Goal: Task Accomplishment & Management: Use online tool/utility

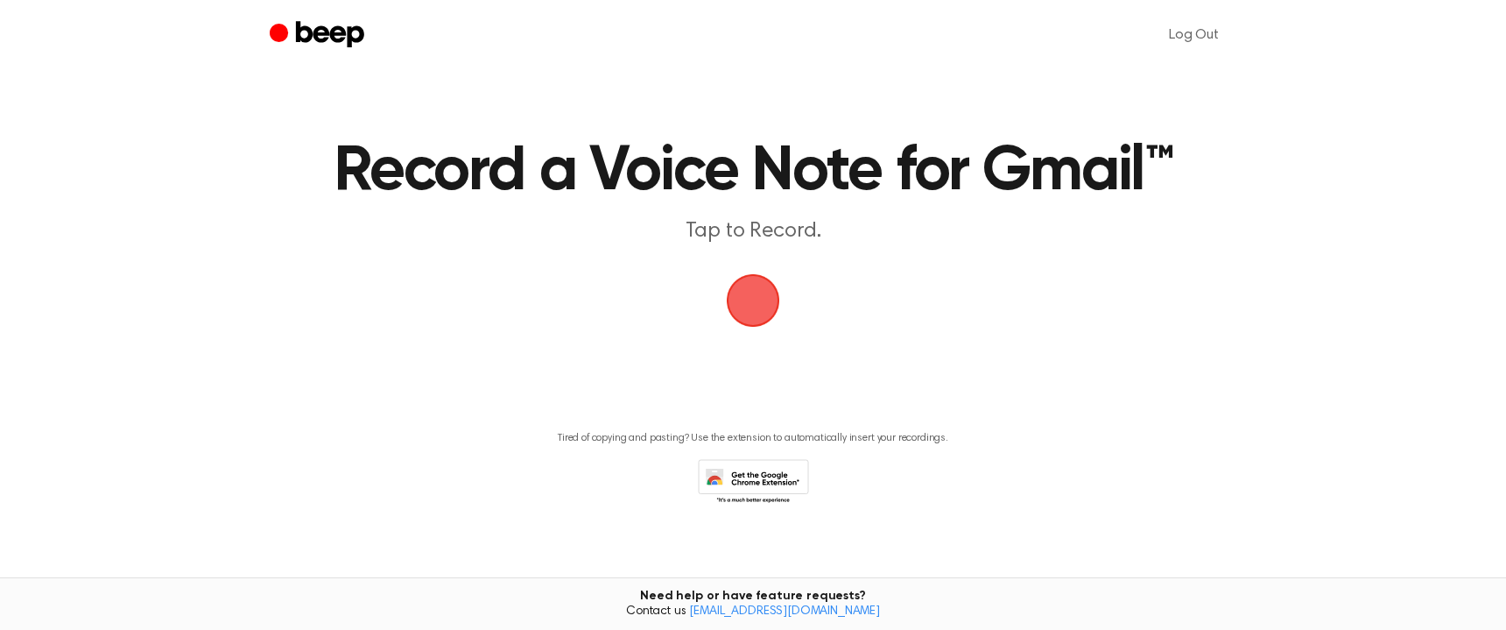
click at [751, 294] on span "button" at bounding box center [753, 300] width 53 height 53
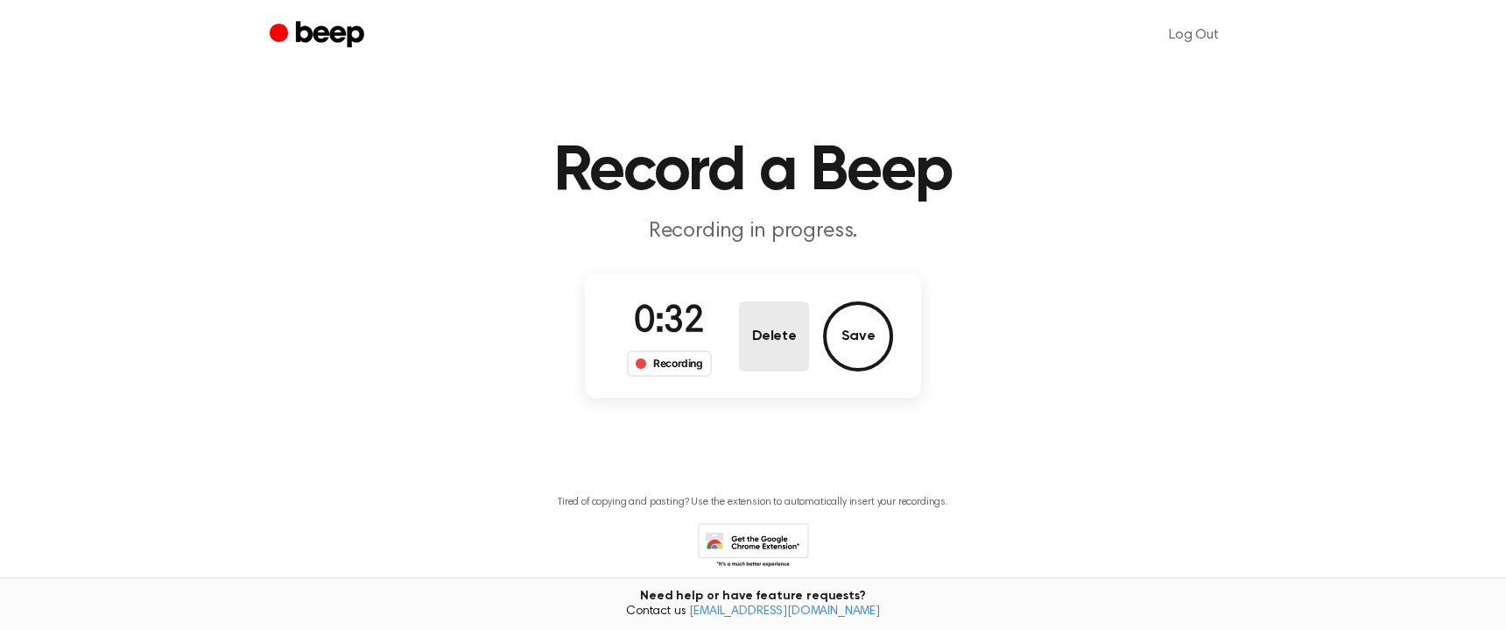
click at [797, 333] on button "Delete" at bounding box center [774, 336] width 70 height 70
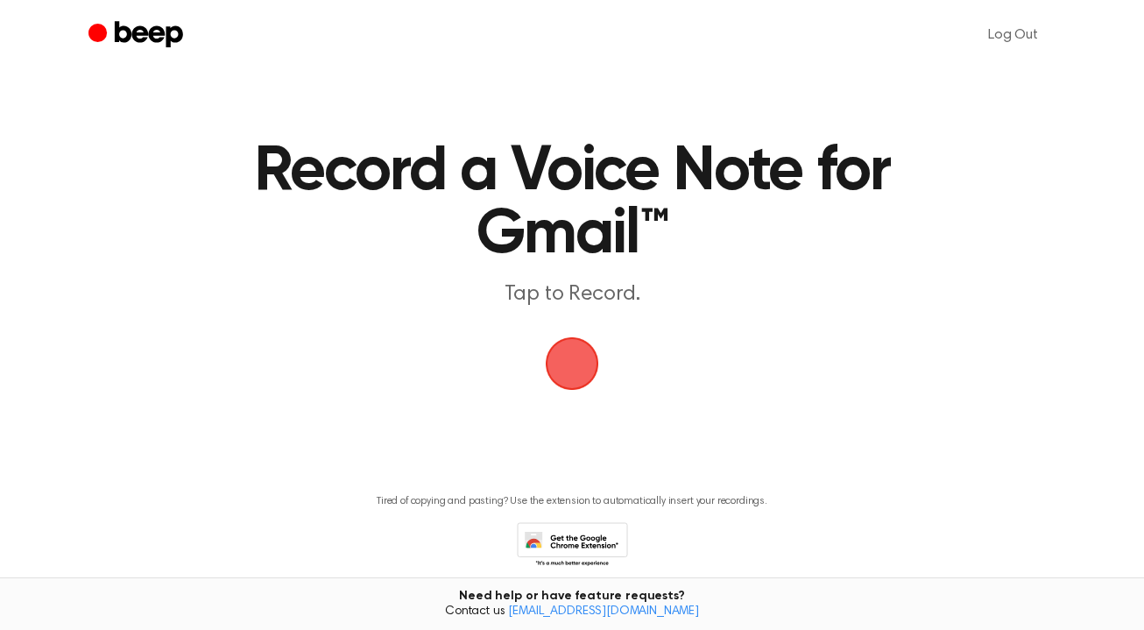
click at [578, 364] on span "button" at bounding box center [572, 363] width 57 height 57
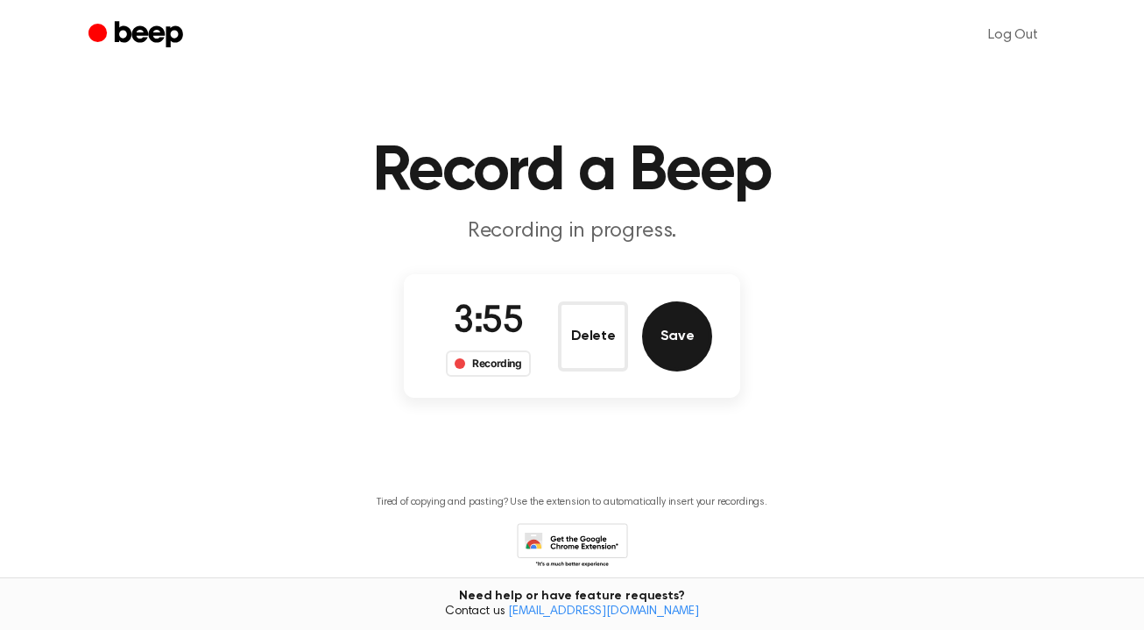
click at [672, 338] on button "Save" at bounding box center [677, 336] width 70 height 70
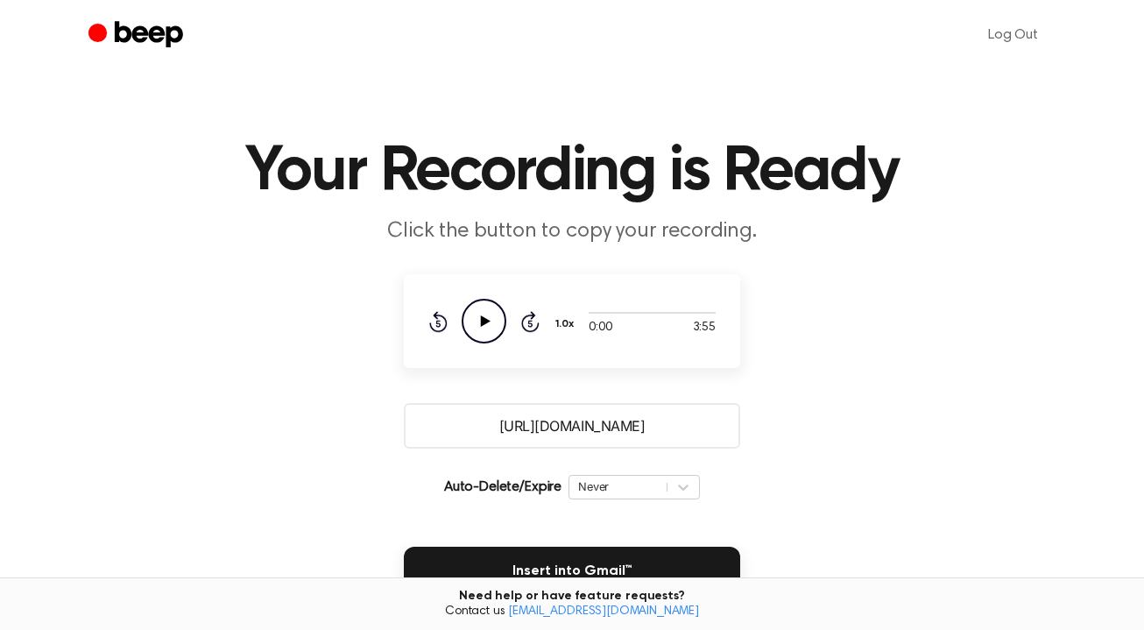
click at [557, 419] on input "[URL][DOMAIN_NAME]" at bounding box center [572, 426] width 336 height 46
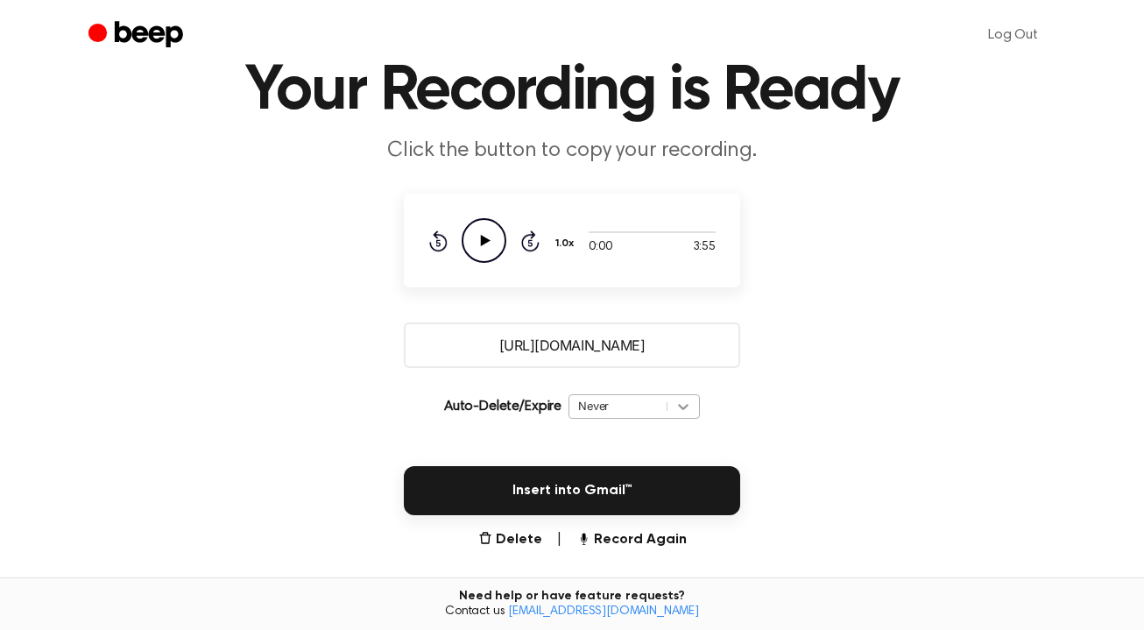
click at [679, 419] on div "Never" at bounding box center [633, 406] width 131 height 25
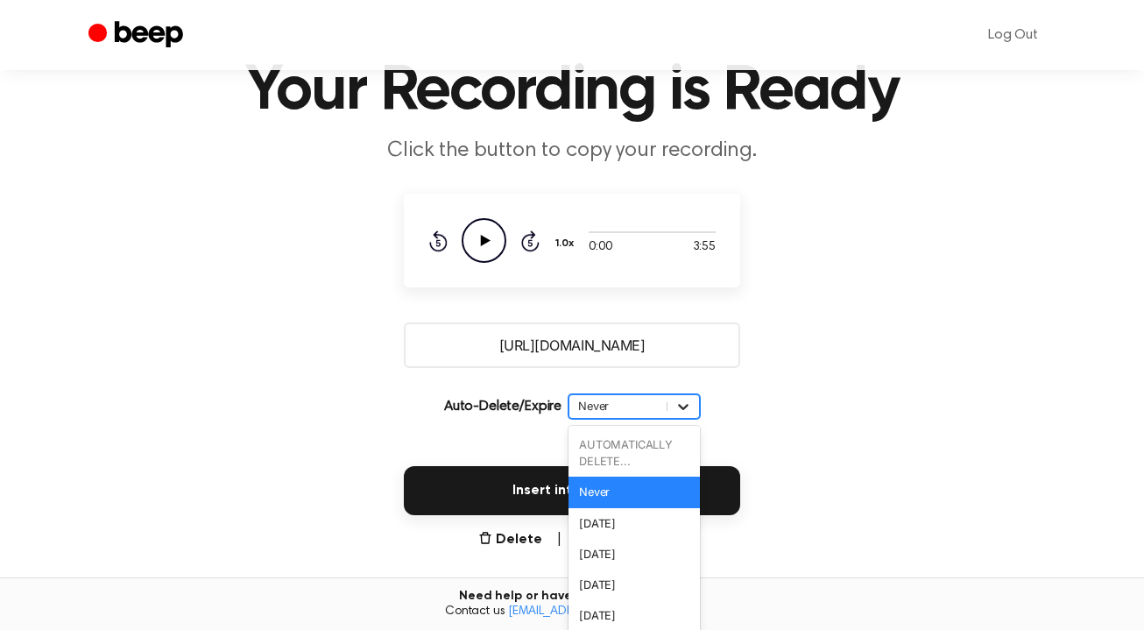
scroll to position [92, 0]
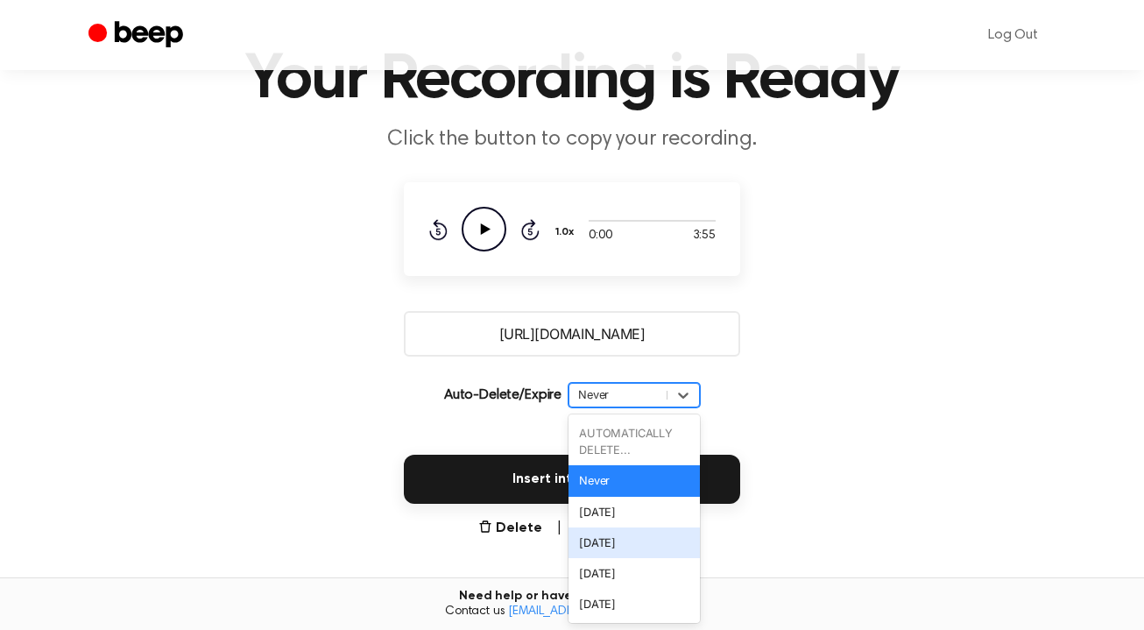
click at [640, 540] on div "[DATE]" at bounding box center [633, 542] width 131 height 31
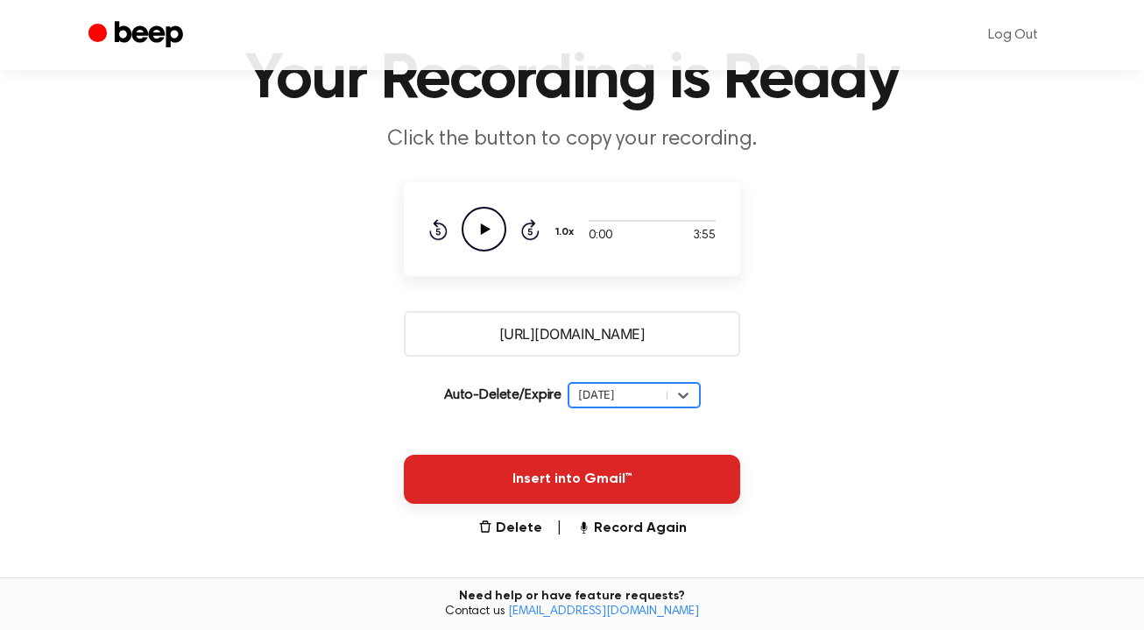
click at [556, 478] on button "Insert into Gmail™" at bounding box center [572, 478] width 336 height 49
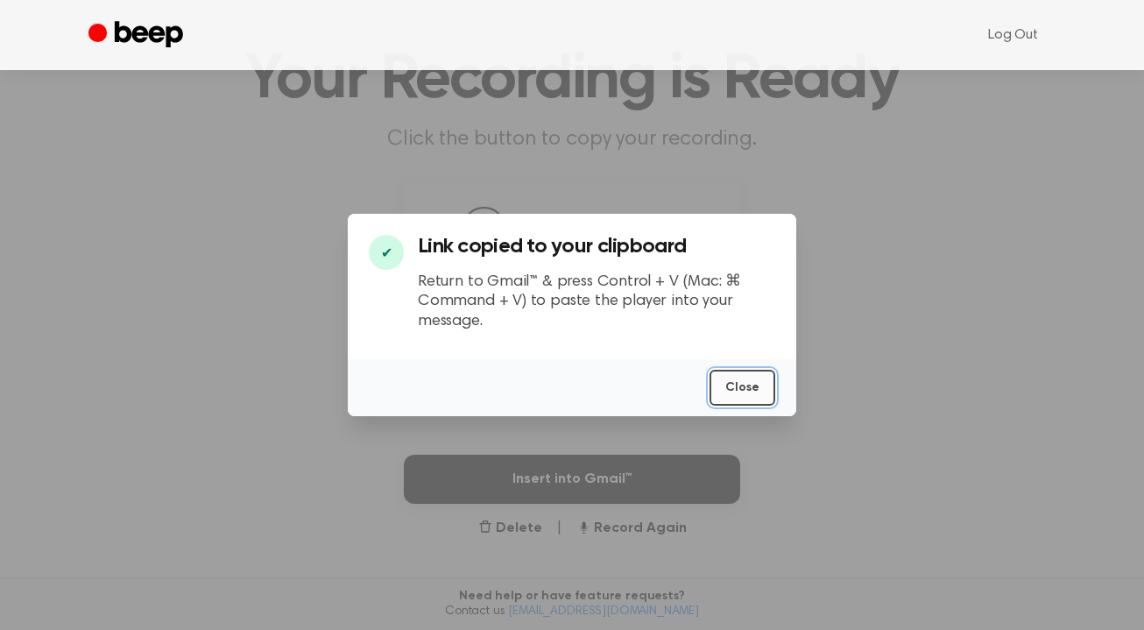
click at [751, 387] on button "Close" at bounding box center [742, 387] width 66 height 36
